Goal: Navigation & Orientation: Find specific page/section

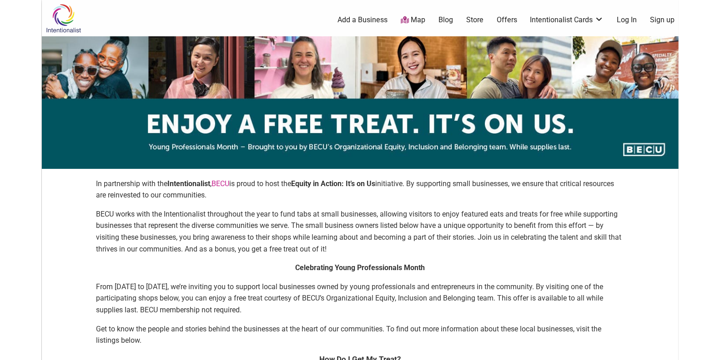
click at [640, 245] on div "In partnership with the Intentionalist , BECU is proud to host the Equity in Ac…" at bounding box center [360, 315] width 618 height 275
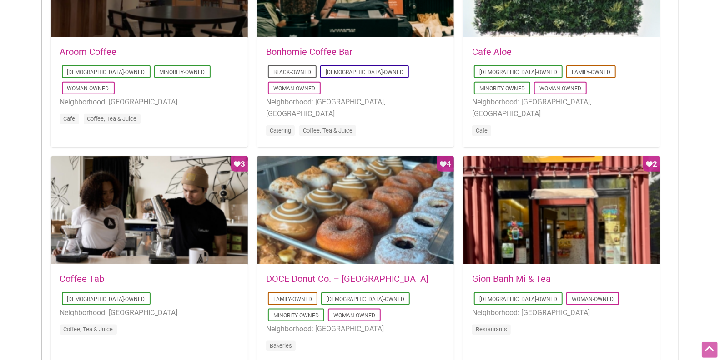
scroll to position [564, 0]
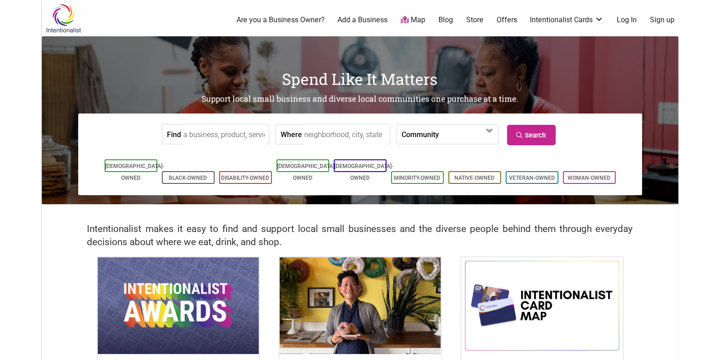
click at [420, 22] on link "Map" at bounding box center [412, 20] width 25 height 10
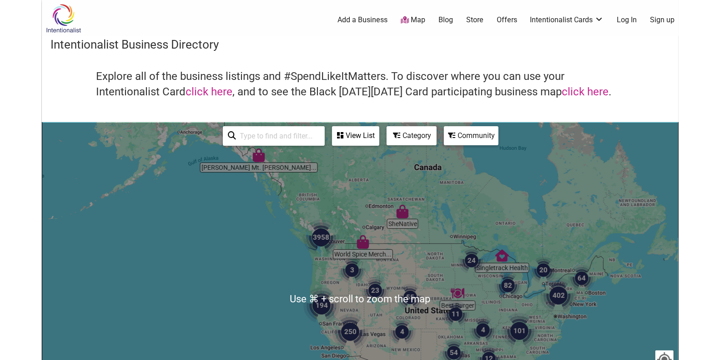
click at [325, 235] on img "3958" at bounding box center [321, 238] width 36 height 36
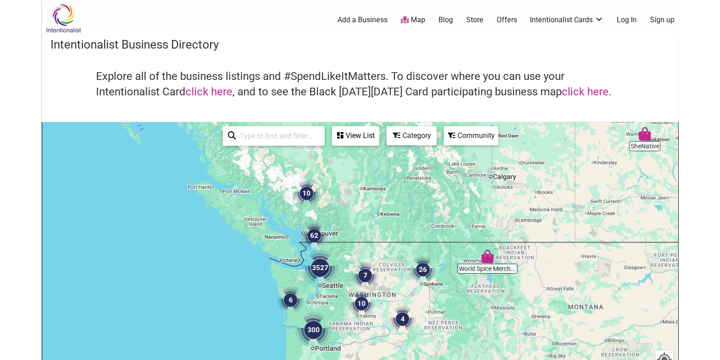
click at [314, 269] on img "3527" at bounding box center [320, 268] width 36 height 36
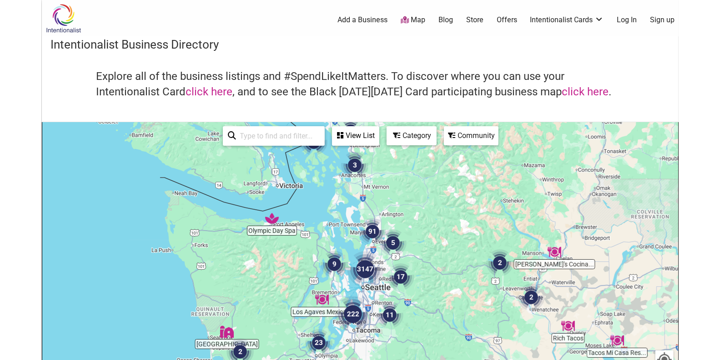
click at [76, 20] on img at bounding box center [63, 19] width 43 height 30
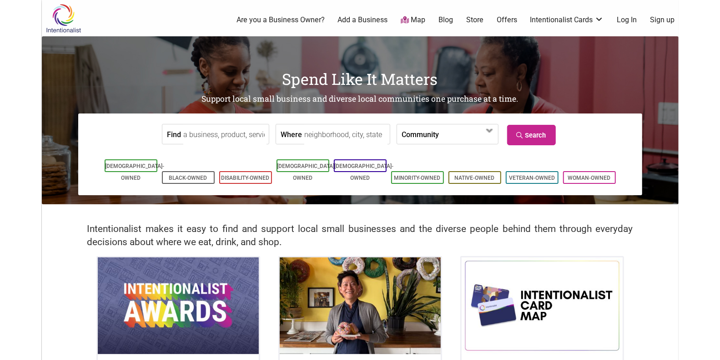
click at [442, 19] on link "Blog" at bounding box center [445, 20] width 15 height 10
